Goal: Task Accomplishment & Management: Manage account settings

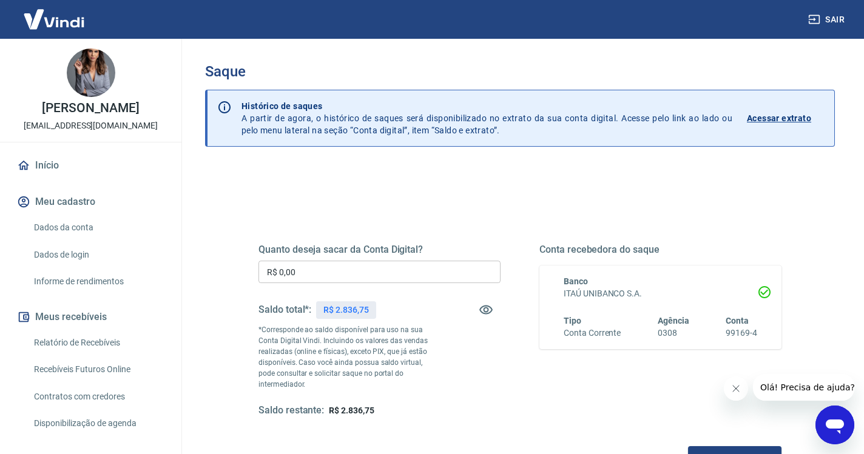
click at [332, 274] on input "R$ 0,00" at bounding box center [379, 272] width 242 height 22
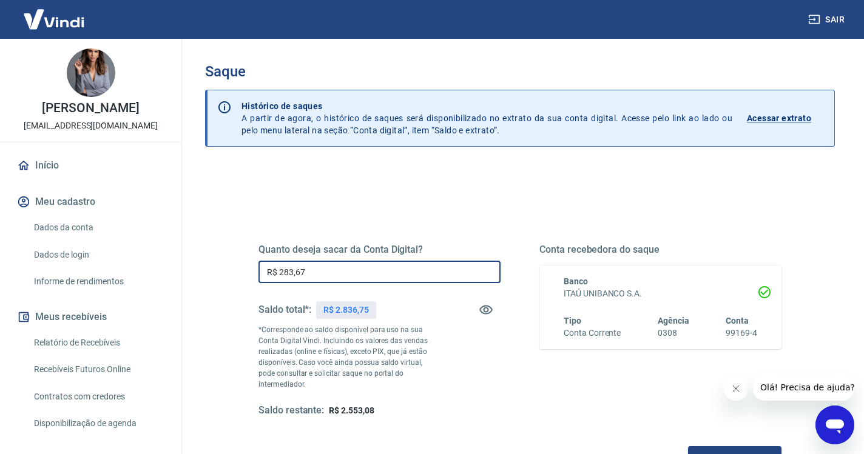
type input "R$ 2.836,75"
click at [688, 446] on button "Solicitar saque" at bounding box center [734, 457] width 93 height 22
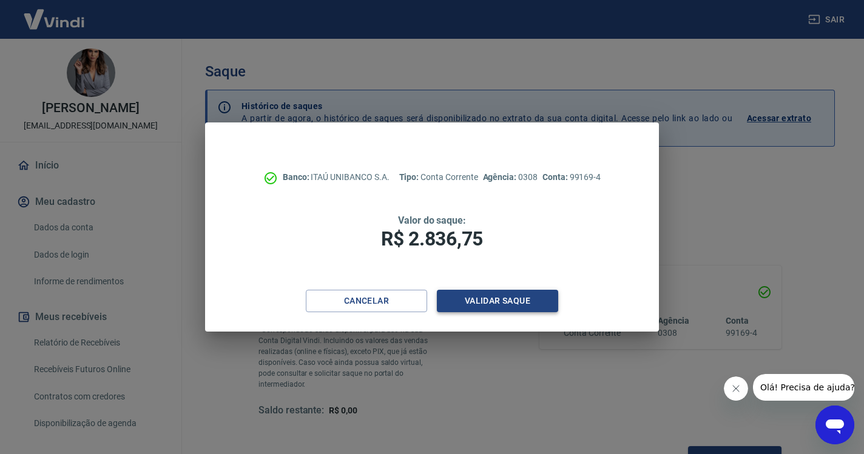
click at [504, 303] on button "Validar saque" at bounding box center [497, 301] width 121 height 22
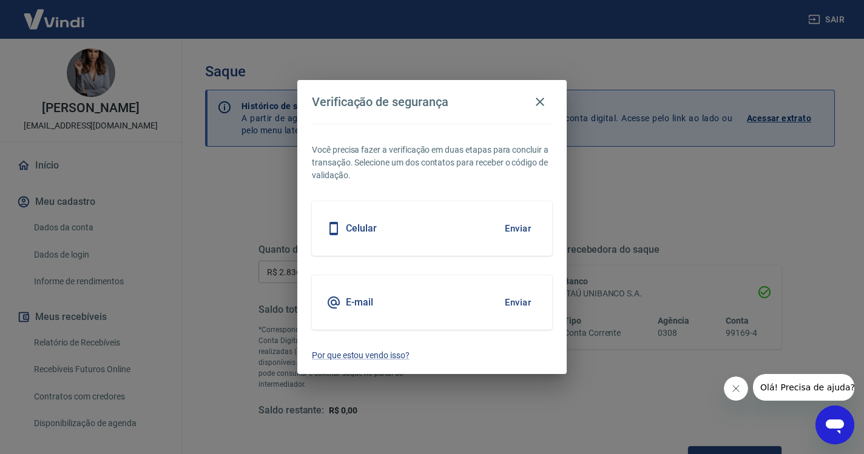
click at [521, 303] on button "Enviar" at bounding box center [517, 302] width 39 height 25
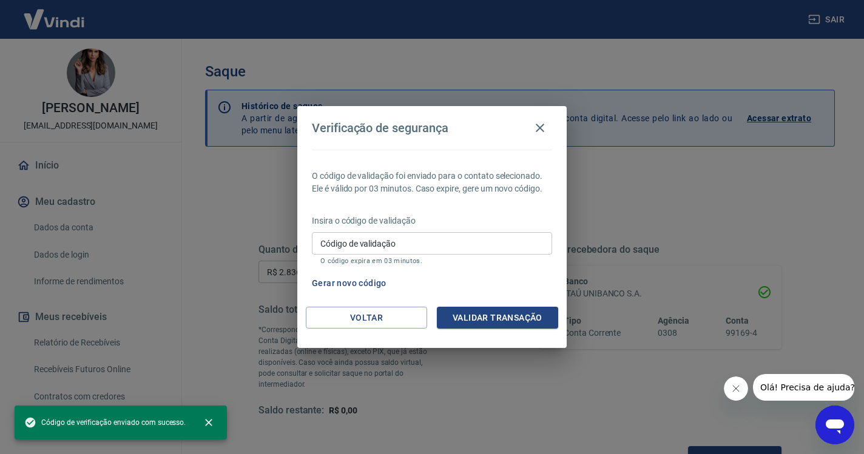
click at [318, 249] on input "Código de validação" at bounding box center [432, 243] width 240 height 22
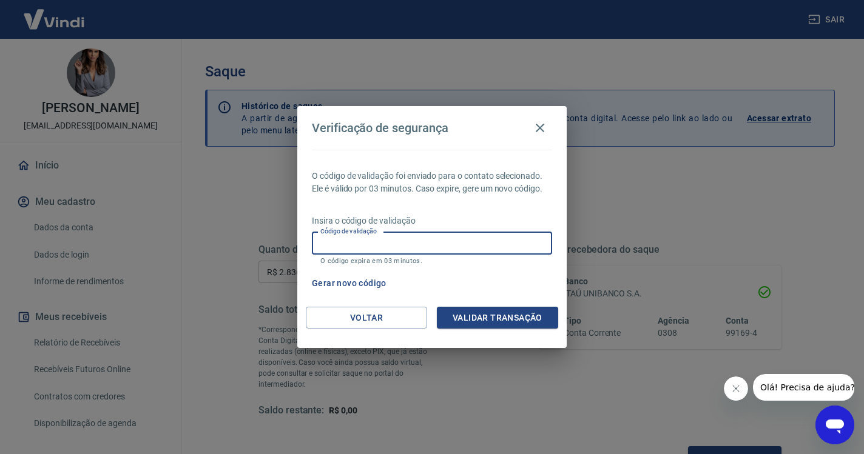
paste input "235279"
type input "235279"
click at [522, 329] on div "Voltar Validar transação" at bounding box center [431, 328] width 269 height 42
click at [525, 324] on button "Validar transação" at bounding box center [497, 318] width 121 height 22
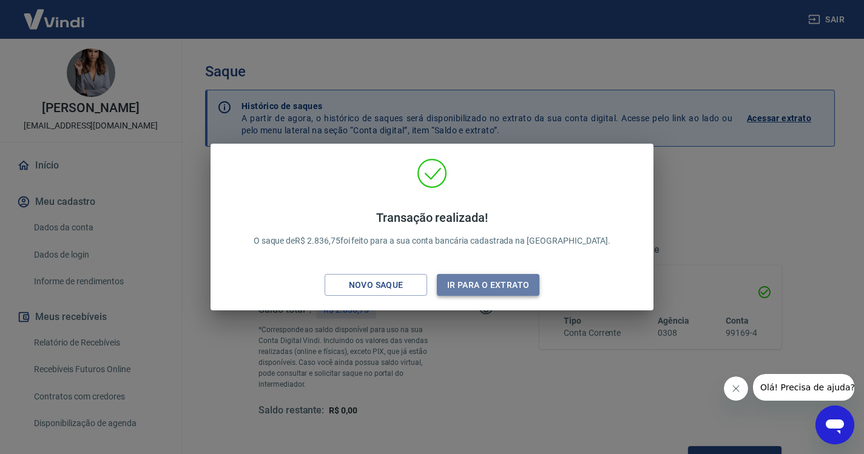
click at [507, 287] on button "Ir para o extrato" at bounding box center [488, 285] width 103 height 22
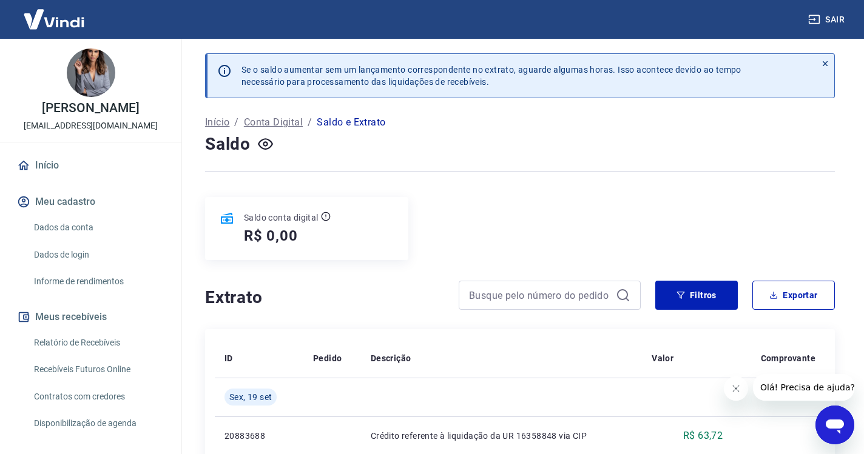
click at [828, 17] on button "Sair" at bounding box center [827, 19] width 44 height 22
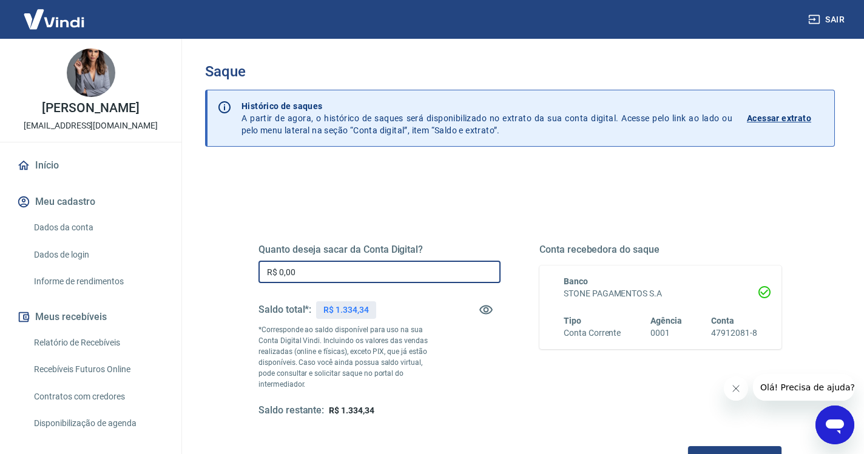
click at [375, 275] on input "R$ 0,00" at bounding box center [379, 272] width 242 height 22
type input "R$ 1.334,34"
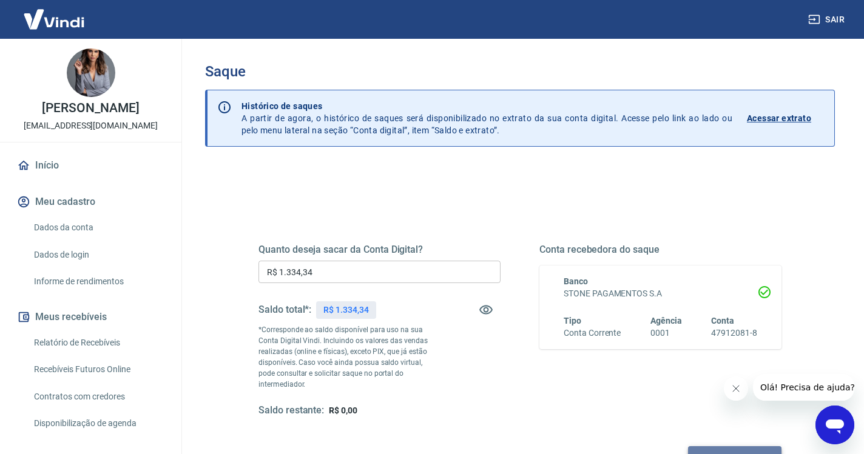
click at [688, 446] on button "Solicitar saque" at bounding box center [734, 457] width 93 height 22
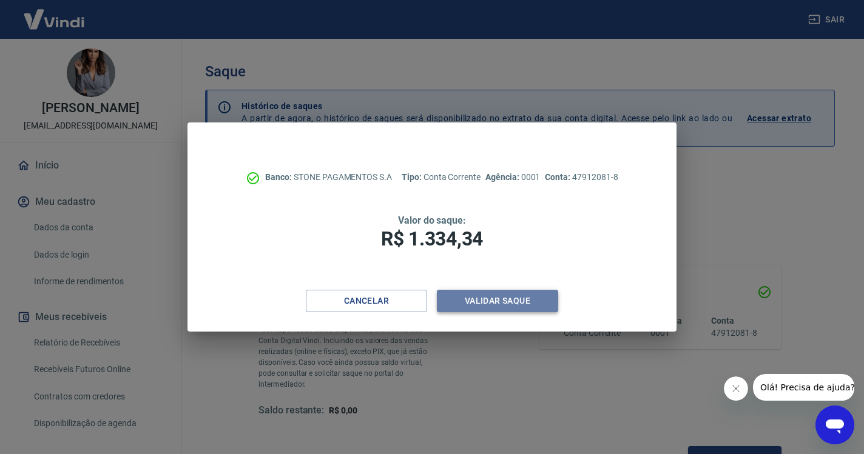
click at [525, 300] on button "Validar saque" at bounding box center [497, 301] width 121 height 22
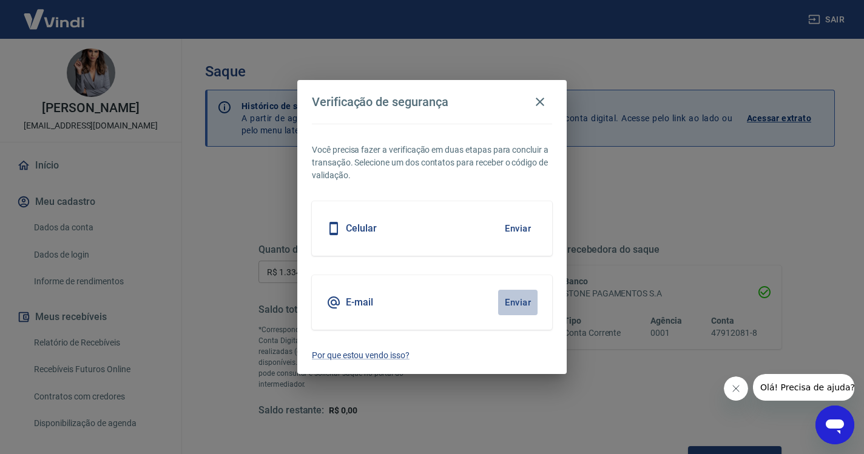
click at [517, 300] on button "Enviar" at bounding box center [517, 302] width 39 height 25
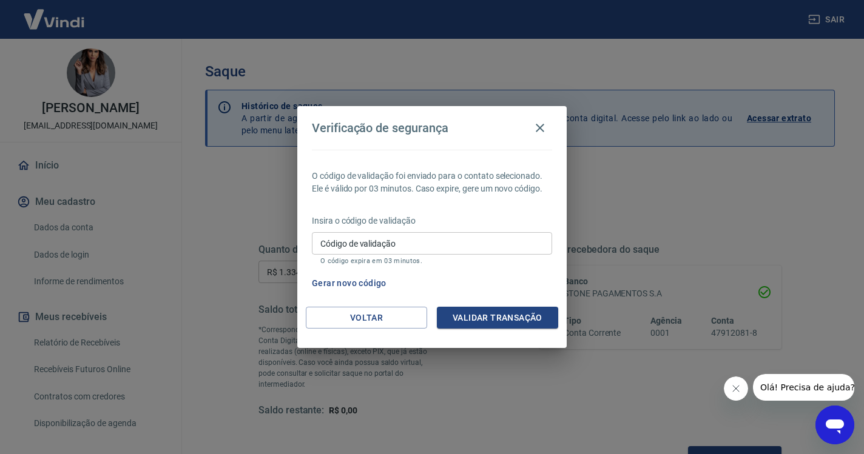
click at [359, 237] on div "Código de validação Código de validação O código expira em 03 minutos." at bounding box center [432, 248] width 240 height 33
paste input "143658"
type input "143658"
click at [466, 310] on button "Validar transação" at bounding box center [497, 318] width 121 height 22
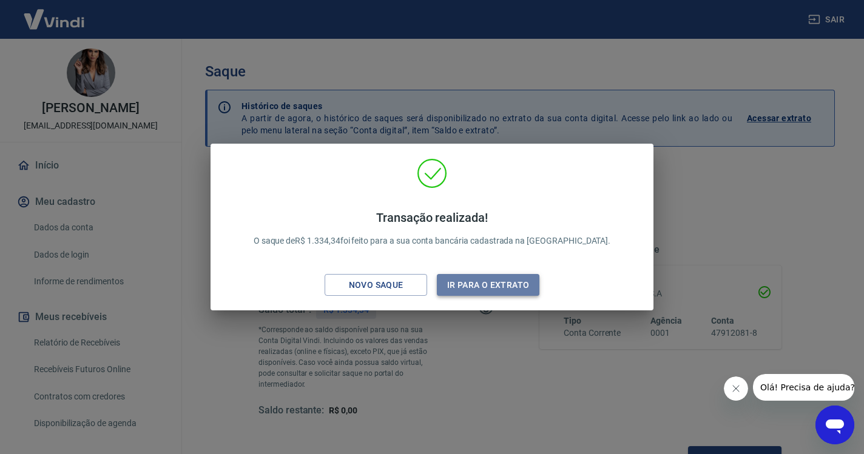
click at [489, 287] on button "Ir para o extrato" at bounding box center [488, 285] width 103 height 22
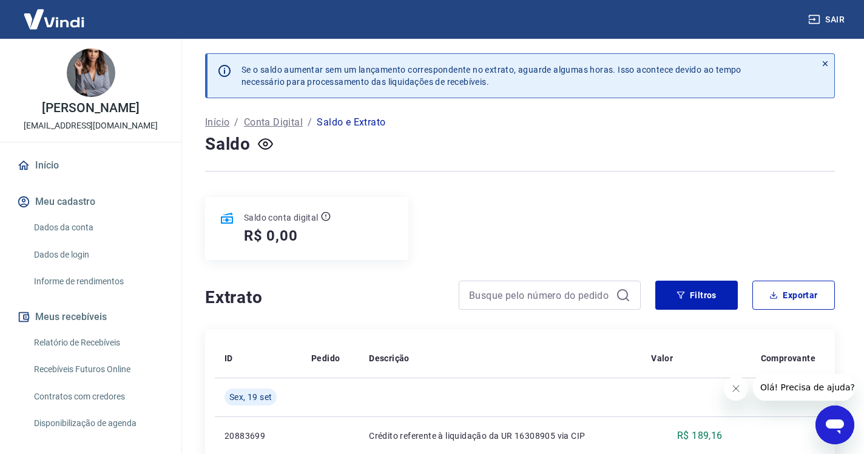
click at [66, 163] on link "Início" at bounding box center [91, 165] width 152 height 27
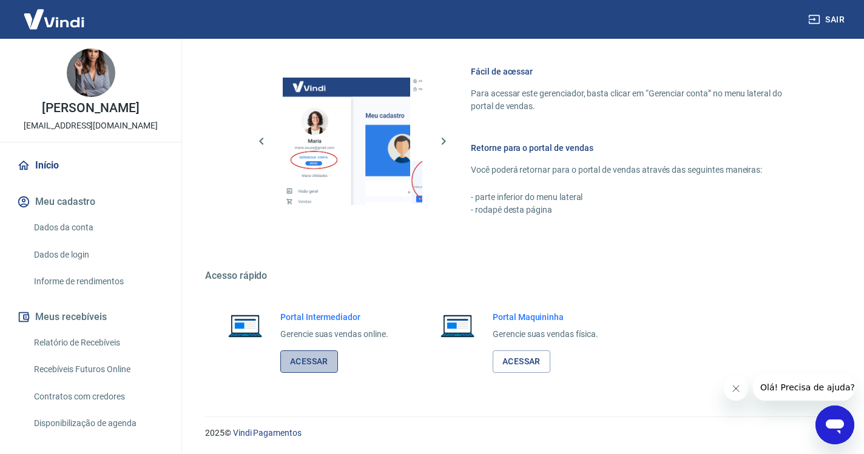
scroll to position [515, 0]
click at [327, 360] on link "Acessar" at bounding box center [309, 362] width 58 height 22
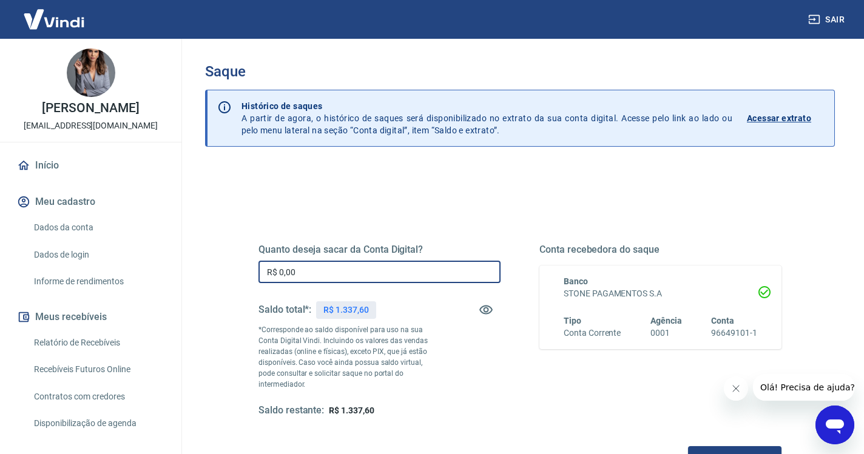
click at [425, 270] on input "R$ 0,00" at bounding box center [379, 272] width 242 height 22
type input "R$ 1.337,60"
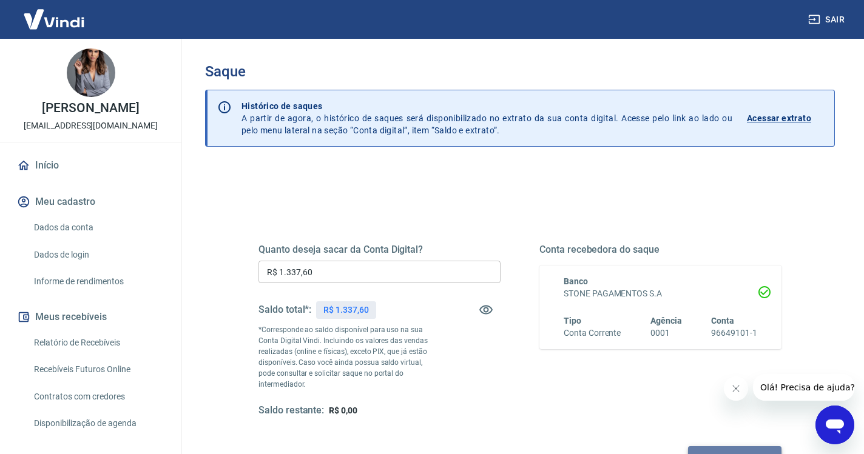
click at [688, 446] on button "Solicitar saque" at bounding box center [734, 457] width 93 height 22
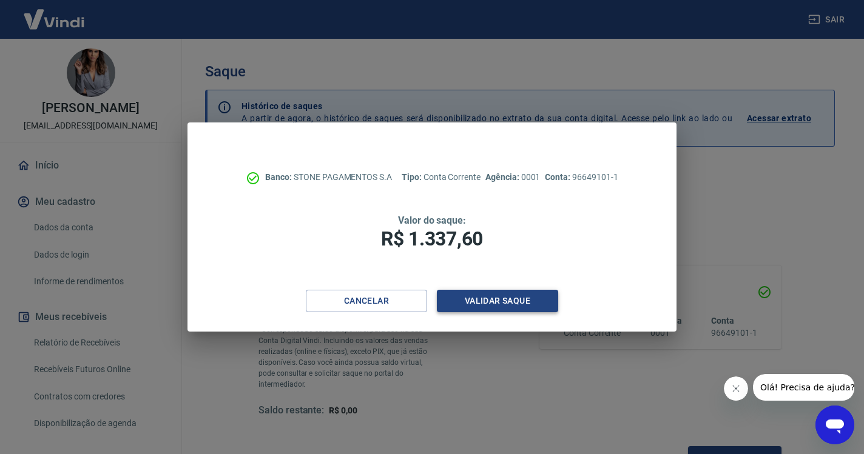
click at [541, 303] on button "Validar saque" at bounding box center [497, 301] width 121 height 22
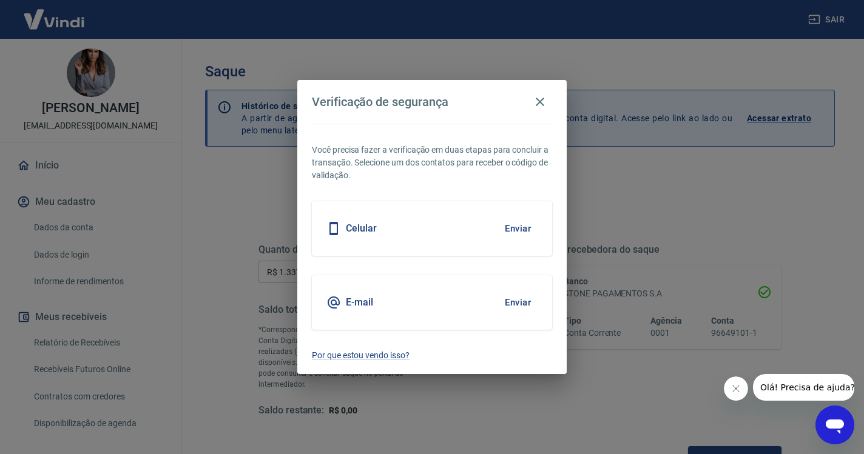
click at [517, 302] on button "Enviar" at bounding box center [517, 302] width 39 height 25
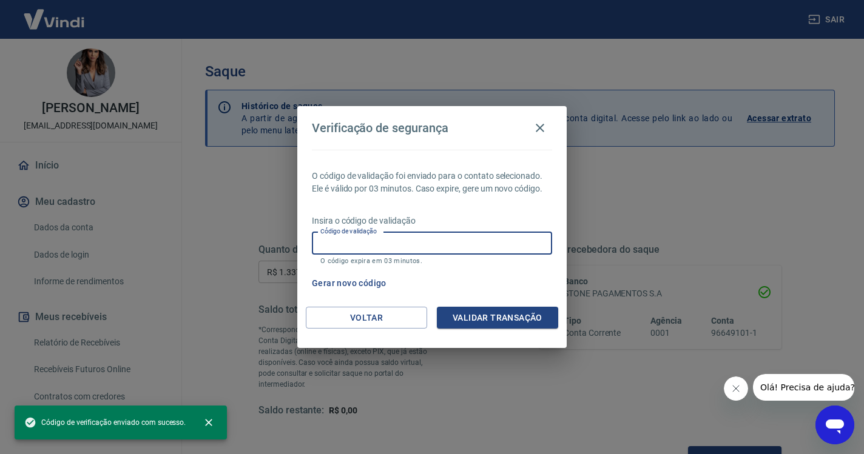
click at [452, 249] on input "Código de validação" at bounding box center [432, 243] width 240 height 22
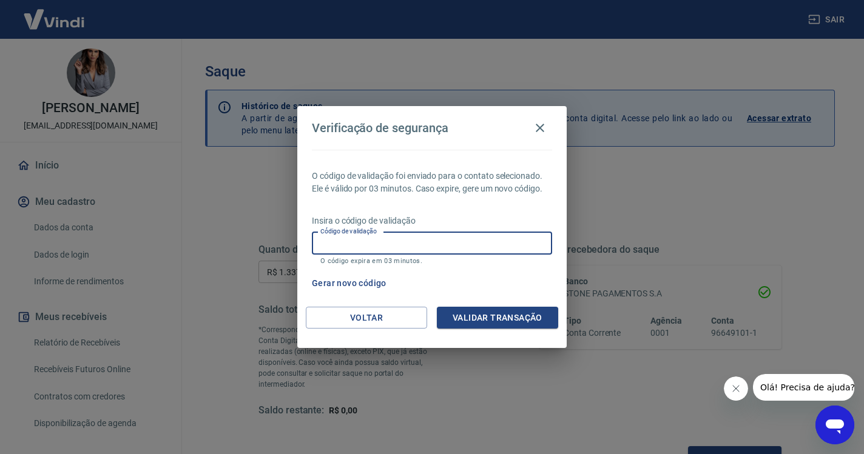
paste input "117558"
type input "117558"
click at [459, 312] on button "Validar transação" at bounding box center [497, 318] width 121 height 22
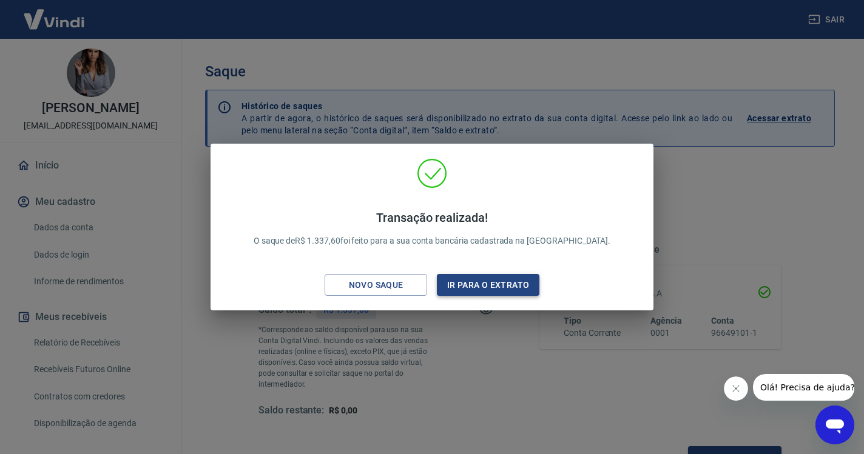
click at [487, 286] on button "Ir para o extrato" at bounding box center [488, 285] width 103 height 22
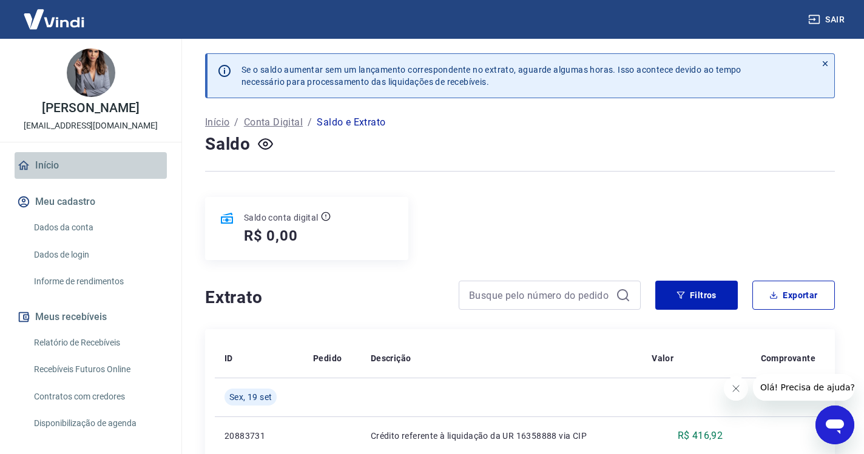
click at [50, 172] on link "Início" at bounding box center [91, 165] width 152 height 27
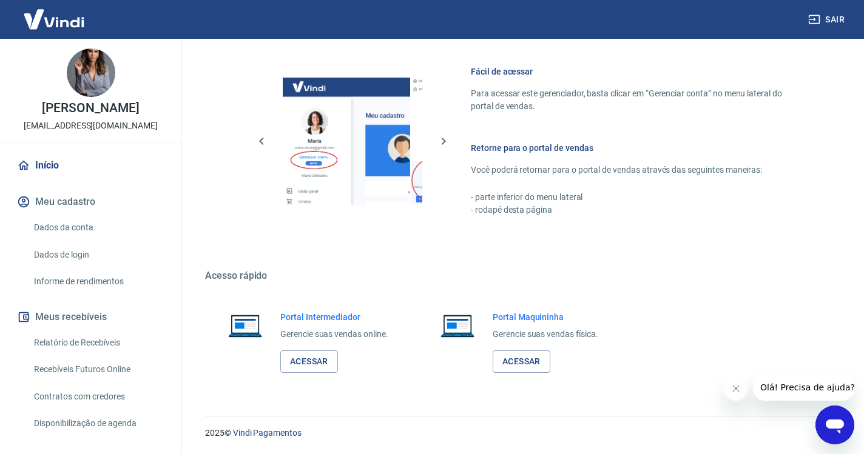
scroll to position [515, 0]
click at [319, 357] on link "Acessar" at bounding box center [309, 362] width 58 height 22
click at [825, 19] on button "Sair" at bounding box center [827, 19] width 44 height 22
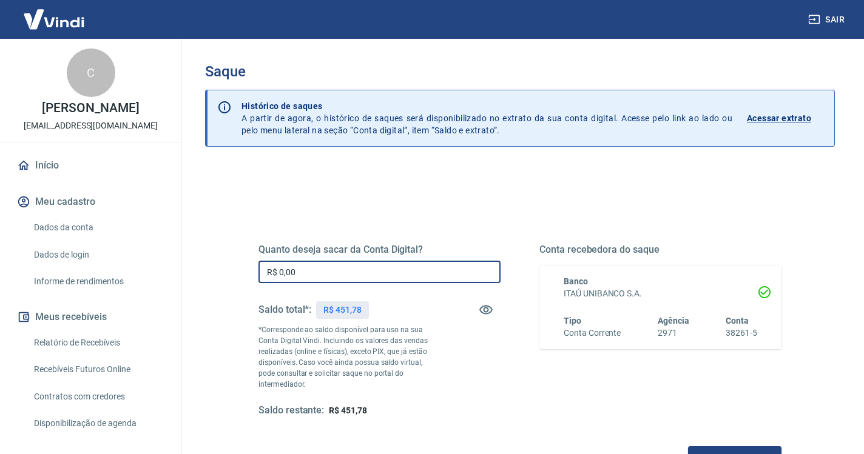
click at [349, 275] on input "R$ 0,00" at bounding box center [379, 272] width 242 height 22
type input "R$ 451,78"
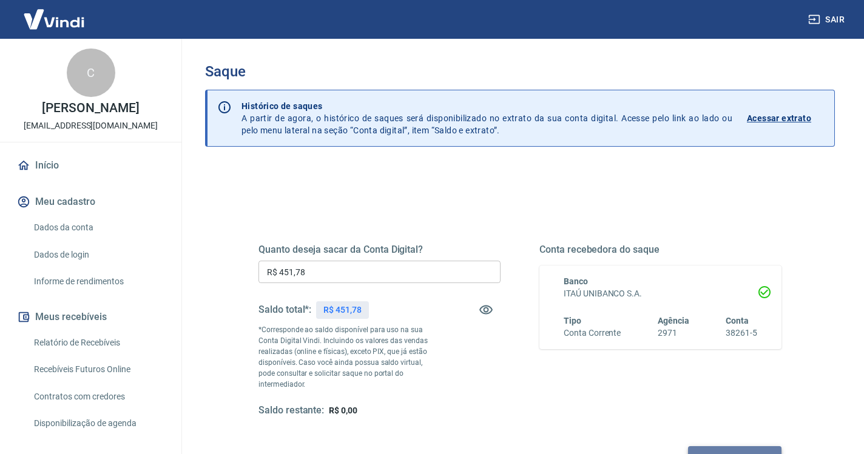
click at [688, 446] on button "Solicitar saque" at bounding box center [734, 457] width 93 height 22
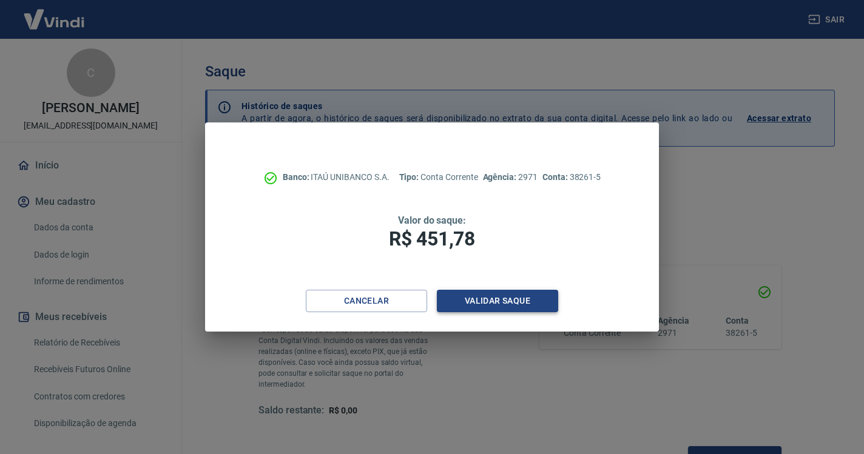
click at [512, 301] on button "Validar saque" at bounding box center [497, 301] width 121 height 22
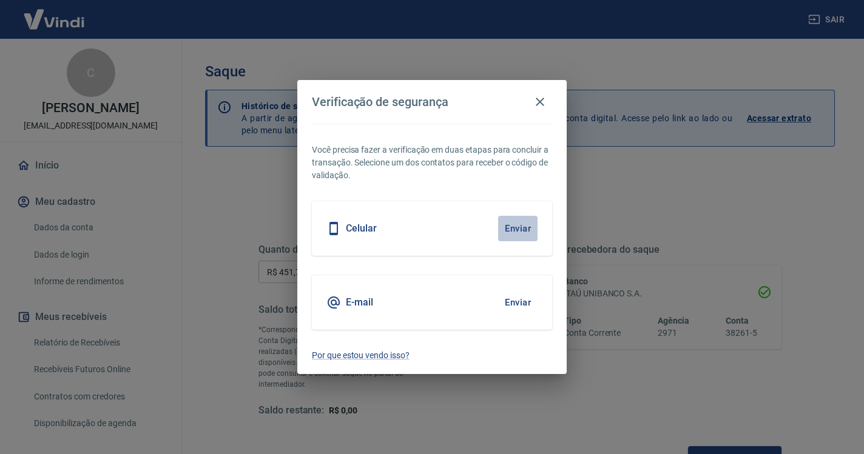
click at [517, 235] on button "Enviar" at bounding box center [517, 228] width 39 height 25
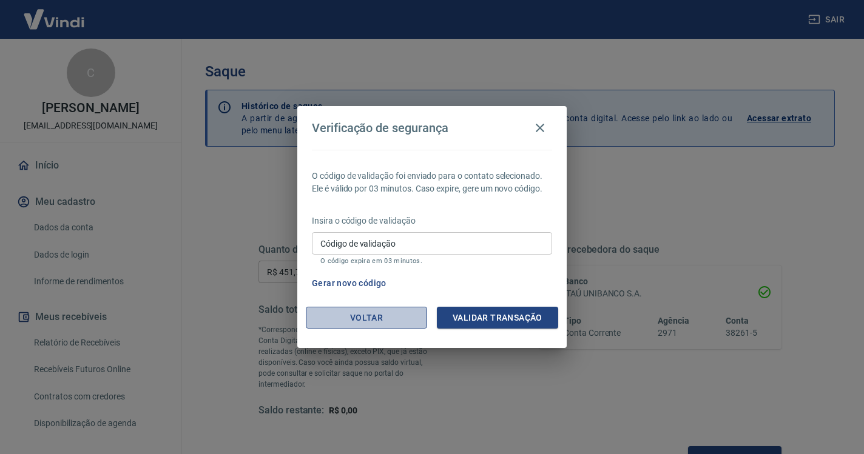
click at [374, 325] on button "Voltar" at bounding box center [366, 318] width 121 height 22
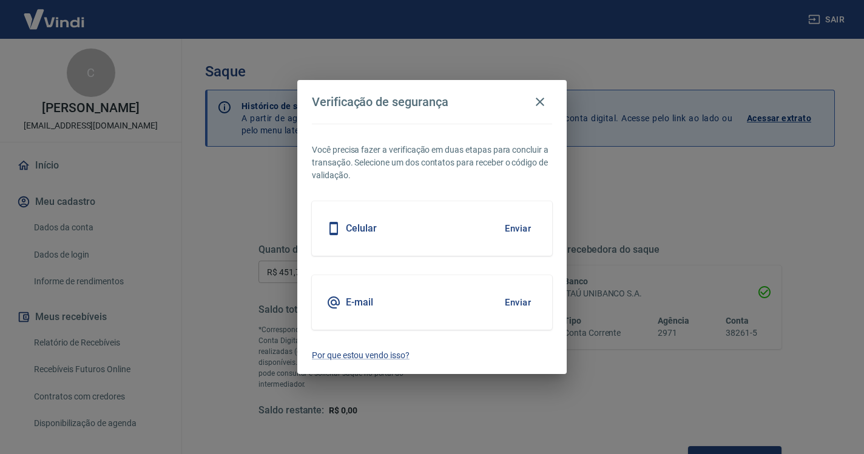
click at [521, 297] on button "Enviar" at bounding box center [517, 302] width 39 height 25
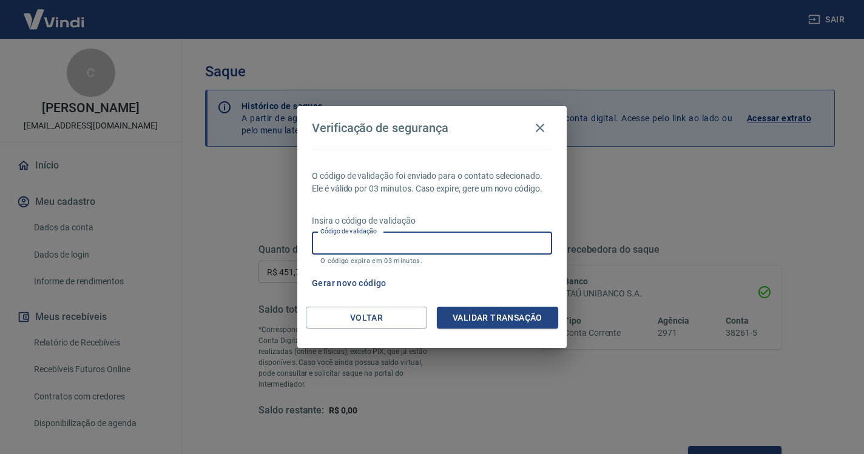
click at [351, 243] on div "Código de validação Código de validação O código expira em 03 minutos." at bounding box center [432, 248] width 240 height 33
paste input "159844"
type input "159844"
click at [529, 321] on button "Validar transação" at bounding box center [497, 318] width 121 height 22
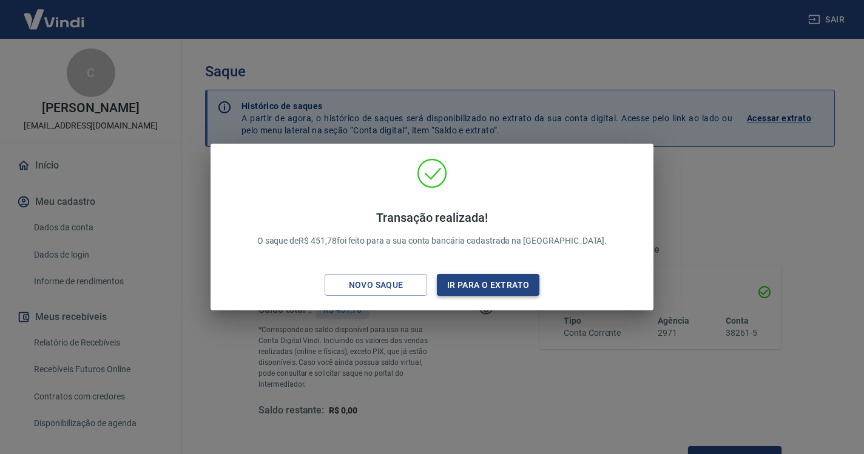
click at [518, 286] on button "Ir para o extrato" at bounding box center [488, 285] width 103 height 22
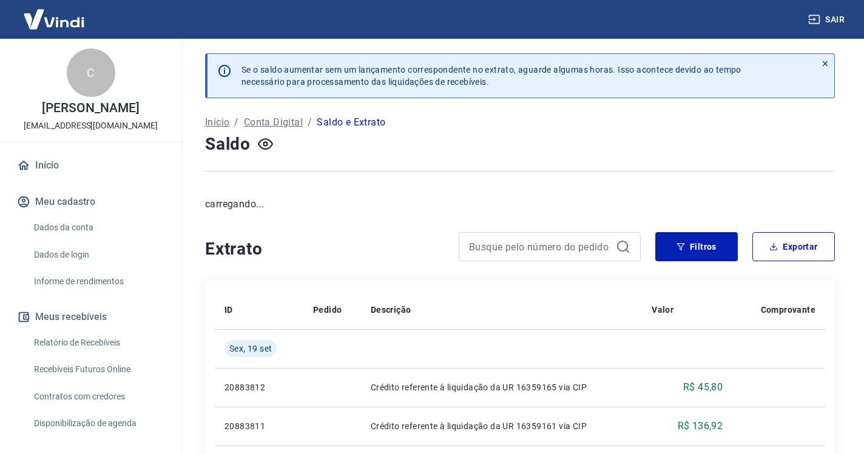
click at [826, 18] on button "Sair" at bounding box center [827, 19] width 44 height 22
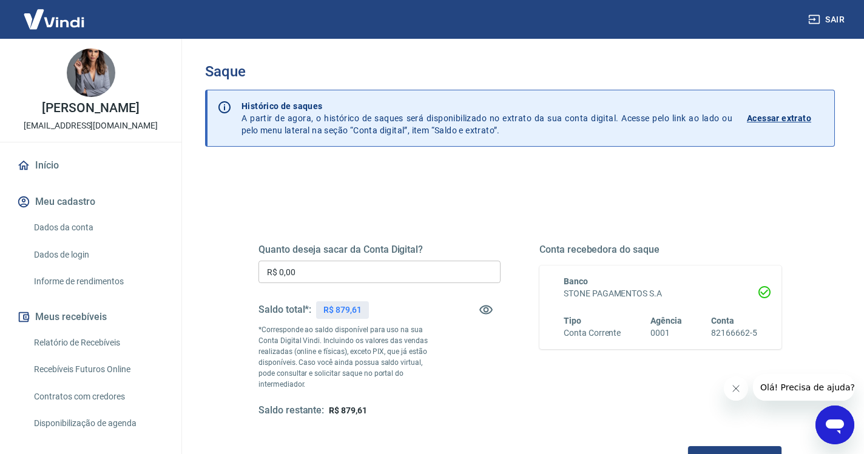
click at [321, 272] on input "R$ 0,00" at bounding box center [379, 272] width 242 height 22
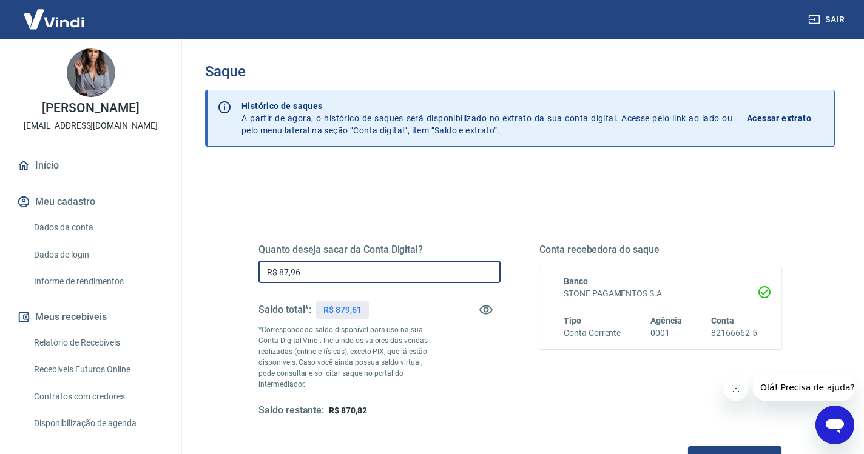
type input "R$ 879,61"
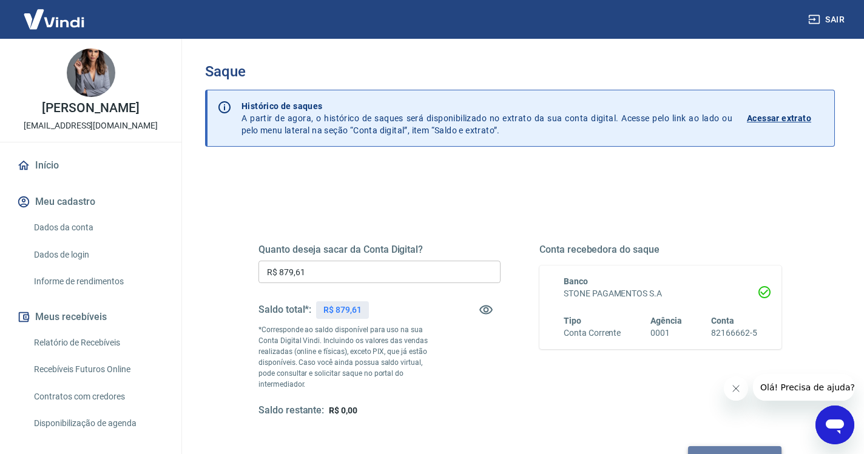
click at [688, 448] on button "Solicitar saque" at bounding box center [734, 457] width 93 height 22
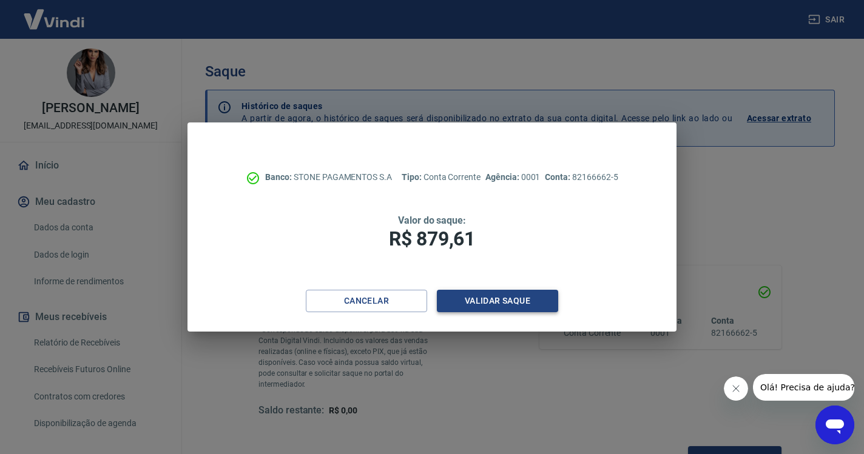
click at [508, 303] on button "Validar saque" at bounding box center [497, 301] width 121 height 22
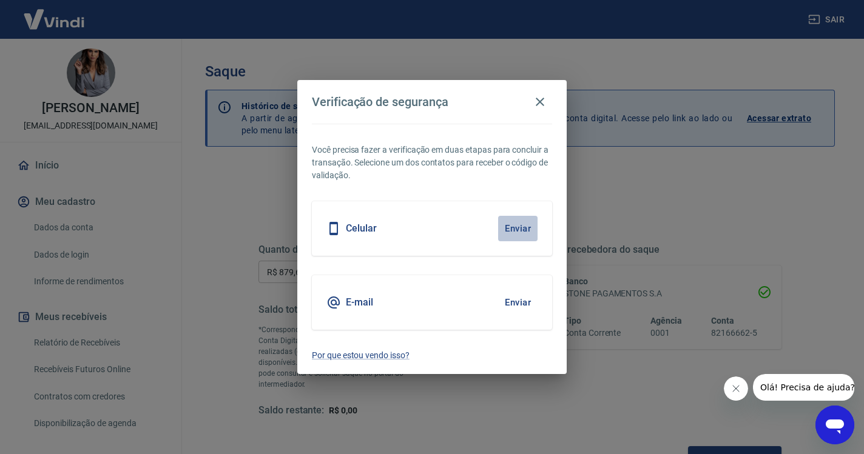
click at [517, 230] on button "Enviar" at bounding box center [517, 228] width 39 height 25
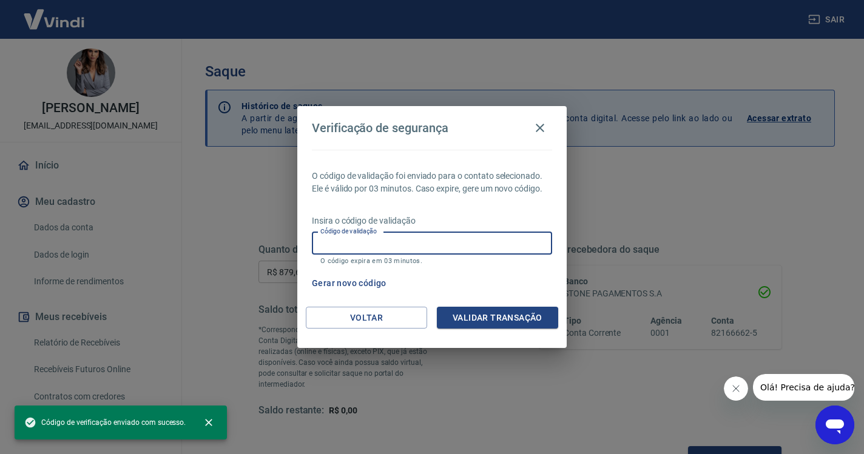
click at [465, 243] on input "Código de validação" at bounding box center [432, 243] width 240 height 22
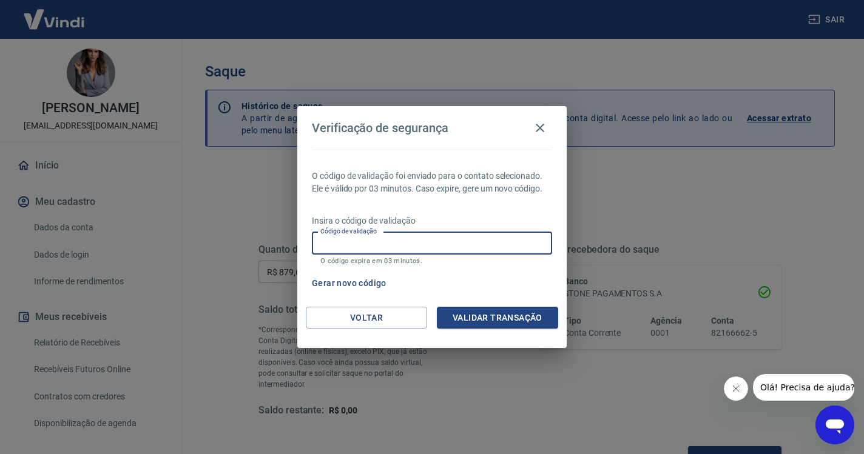
paste input "733130"
type input "733130"
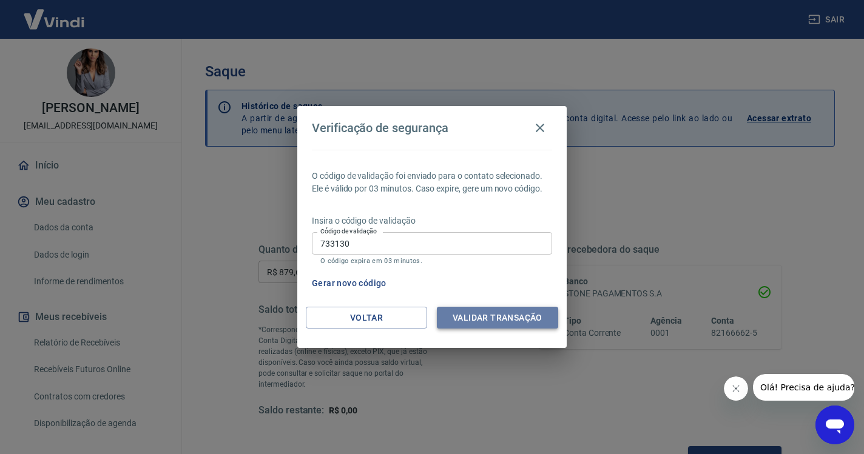
click at [486, 314] on button "Validar transação" at bounding box center [497, 318] width 121 height 22
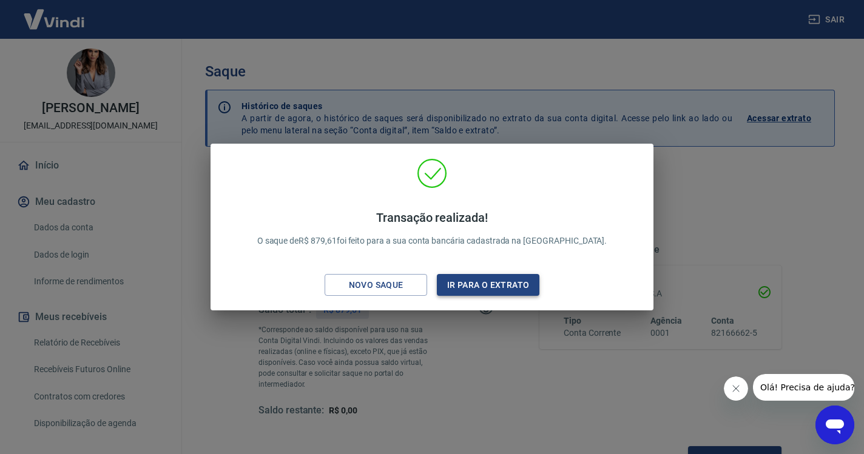
click at [485, 281] on button "Ir para o extrato" at bounding box center [488, 285] width 103 height 22
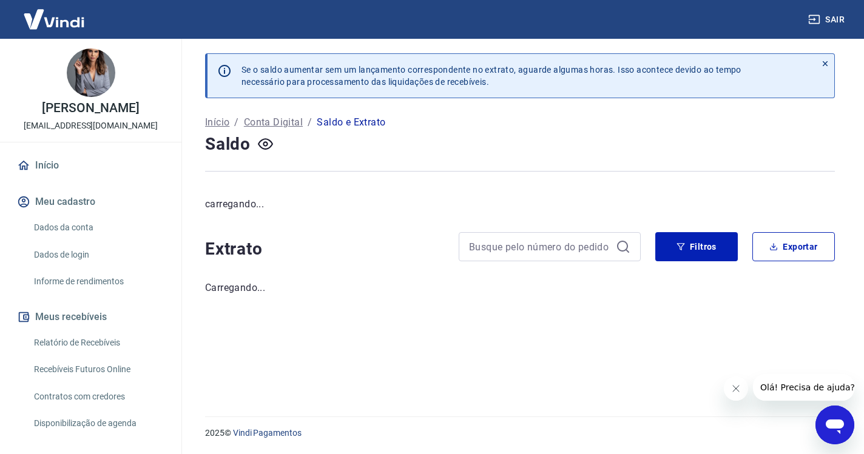
click at [66, 169] on link "Início" at bounding box center [91, 165] width 152 height 27
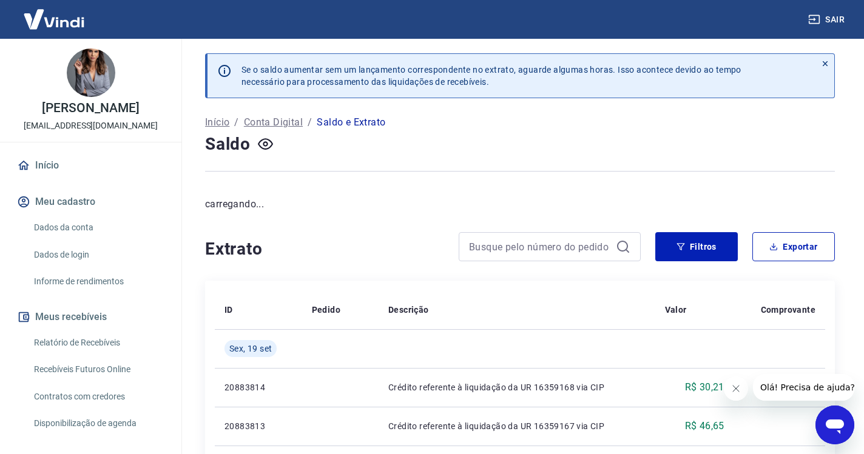
click at [39, 165] on link "Início" at bounding box center [91, 165] width 152 height 27
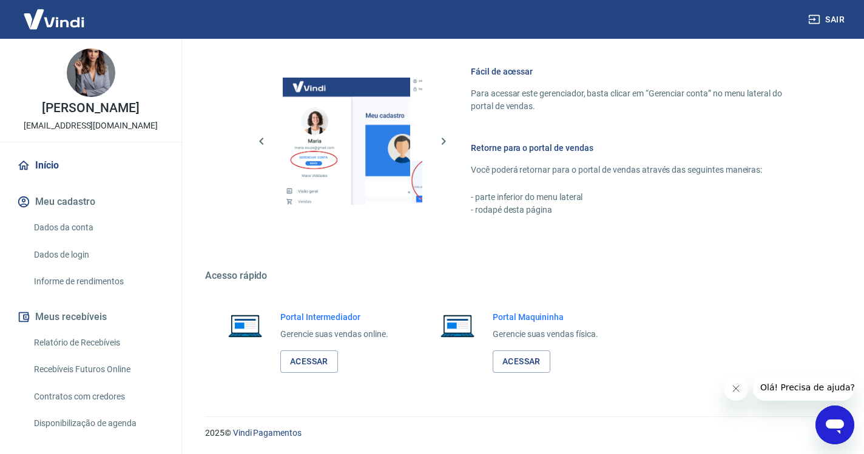
scroll to position [515, 0]
click at [324, 366] on link "Acessar" at bounding box center [309, 362] width 58 height 22
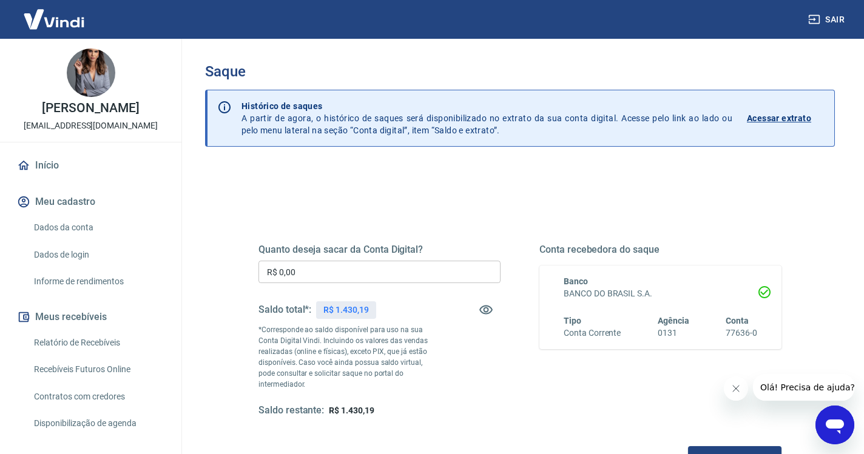
click at [354, 274] on input "R$ 0,00" at bounding box center [379, 272] width 242 height 22
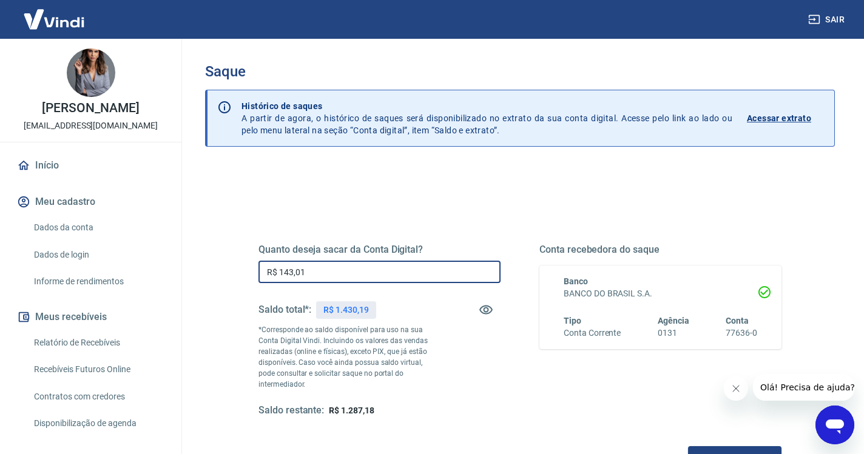
type input "R$ 1.430,19"
click at [688, 446] on button "Solicitar saque" at bounding box center [734, 457] width 93 height 22
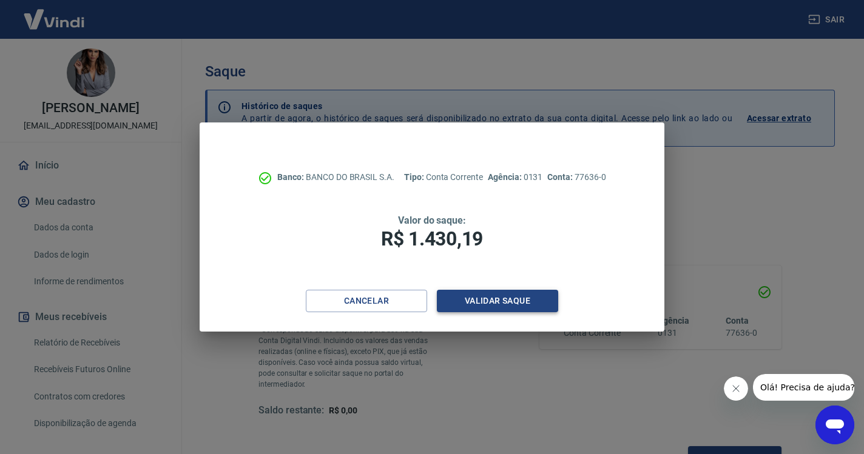
click at [478, 306] on button "Validar saque" at bounding box center [497, 301] width 121 height 22
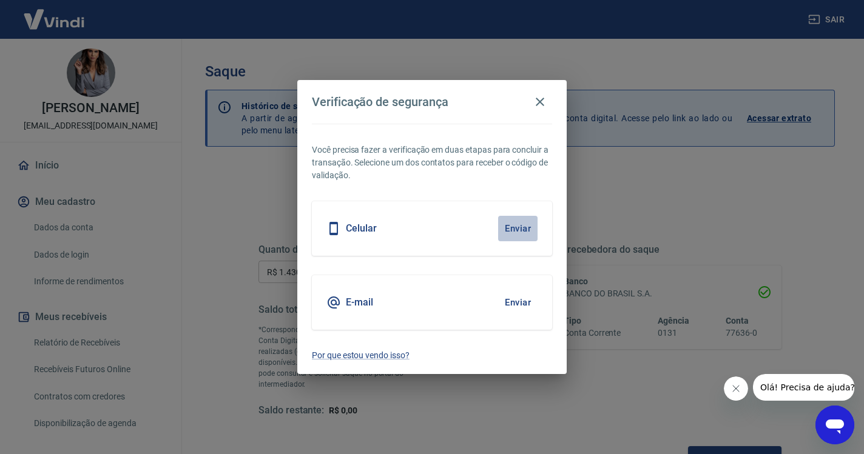
click at [513, 226] on button "Enviar" at bounding box center [517, 228] width 39 height 25
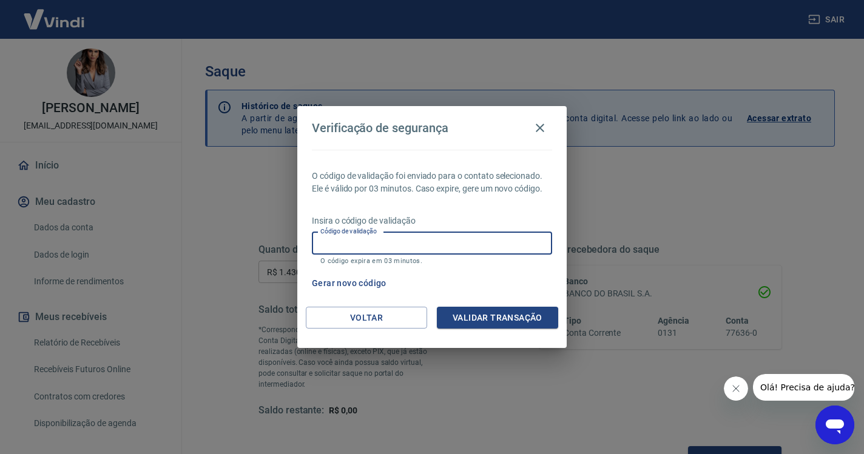
click at [369, 237] on div "Código de validação Código de validação O código expira em 03 minutos." at bounding box center [432, 248] width 240 height 33
paste input "613479"
type input "613479"
click at [472, 306] on div "O código de validação foi enviado para o contato selecionado. Ele é válido por …" at bounding box center [431, 228] width 269 height 157
click at [467, 324] on button "Validar transação" at bounding box center [497, 318] width 121 height 22
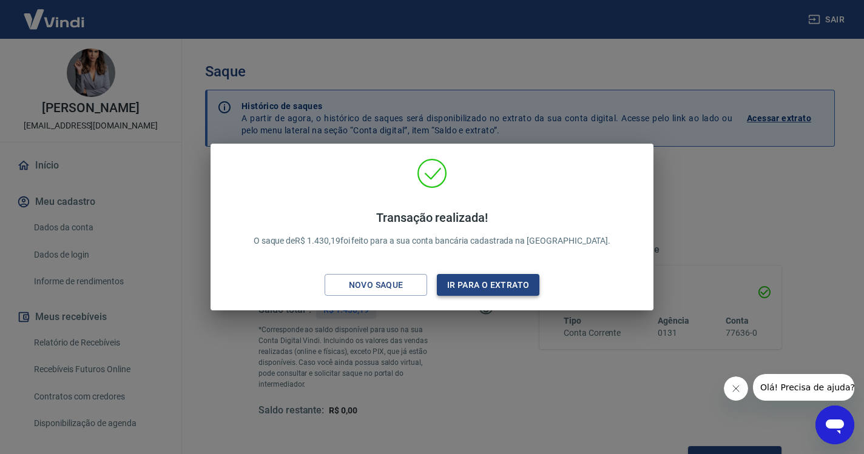
click at [484, 289] on button "Ir para o extrato" at bounding box center [488, 285] width 103 height 22
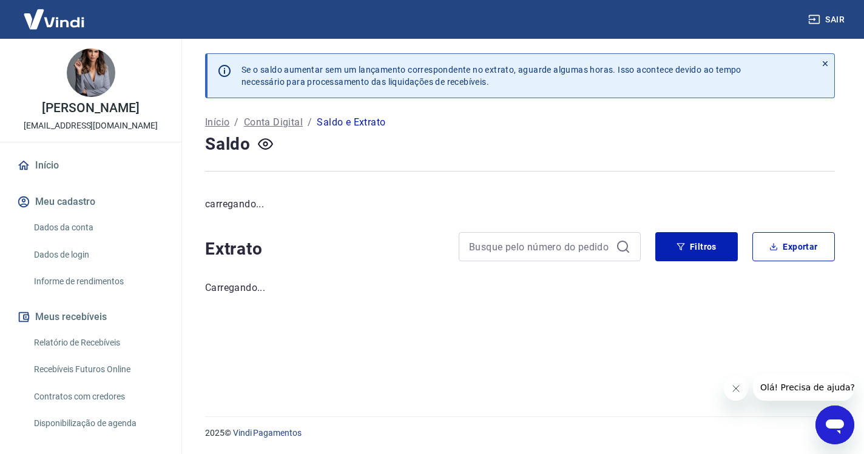
click at [816, 22] on icon "button" at bounding box center [814, 19] width 12 height 12
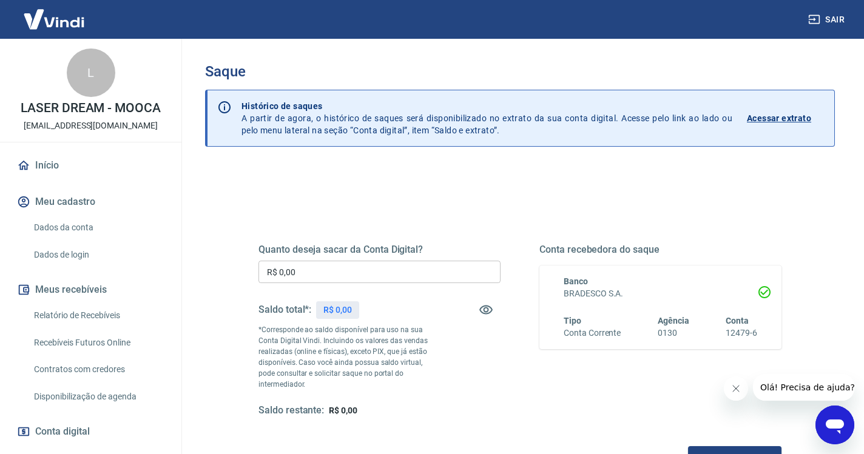
click at [66, 163] on link "Início" at bounding box center [91, 165] width 152 height 27
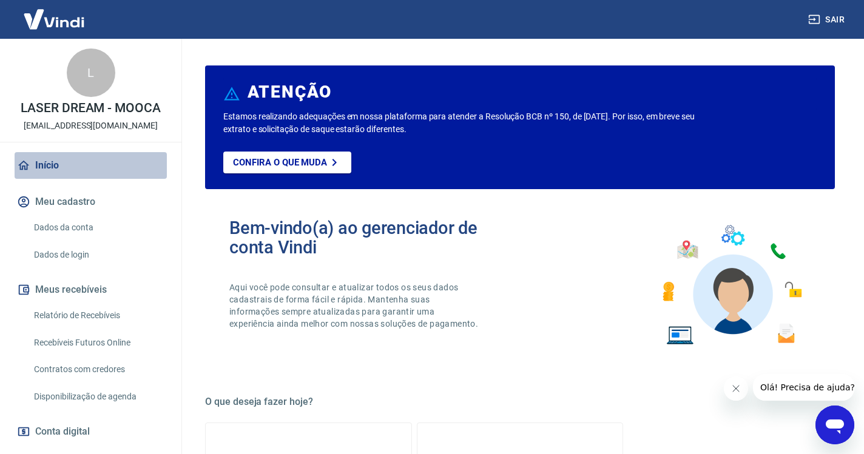
click at [87, 164] on link "Início" at bounding box center [91, 165] width 152 height 27
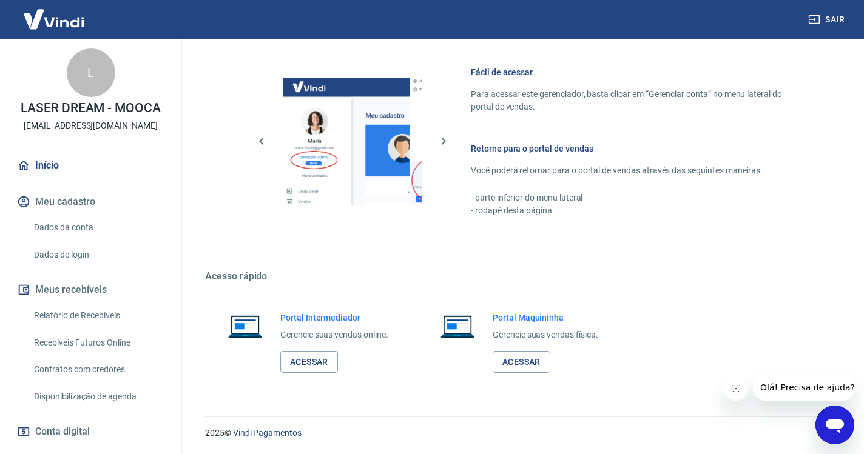
scroll to position [641, 0]
click at [325, 372] on link "Acessar" at bounding box center [309, 362] width 58 height 22
